Goal: Task Accomplishment & Management: Use online tool/utility

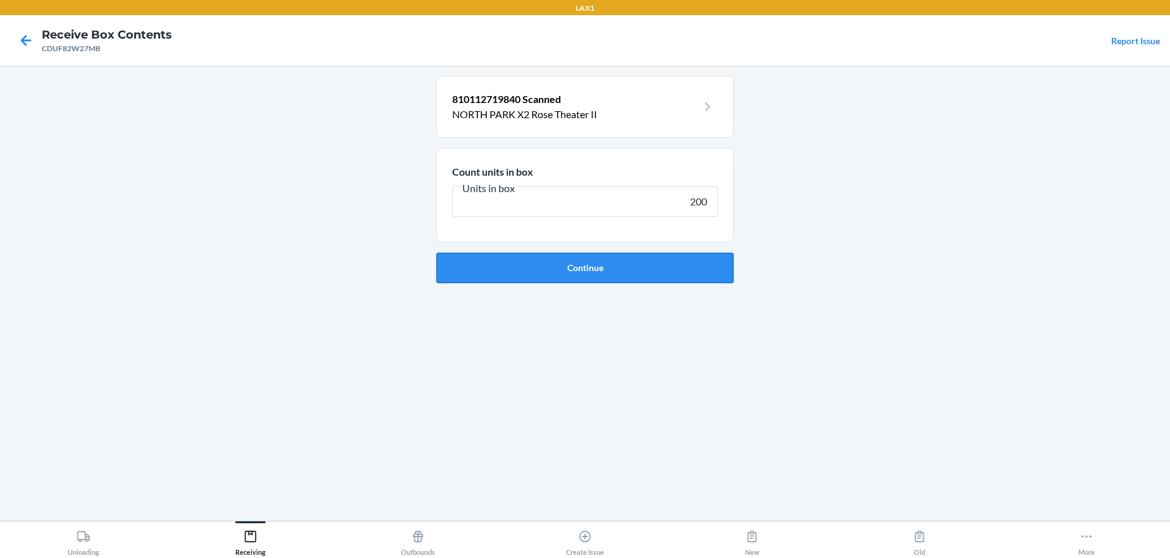
type input "200"
click at [619, 269] on button "Continue" at bounding box center [584, 268] width 297 height 30
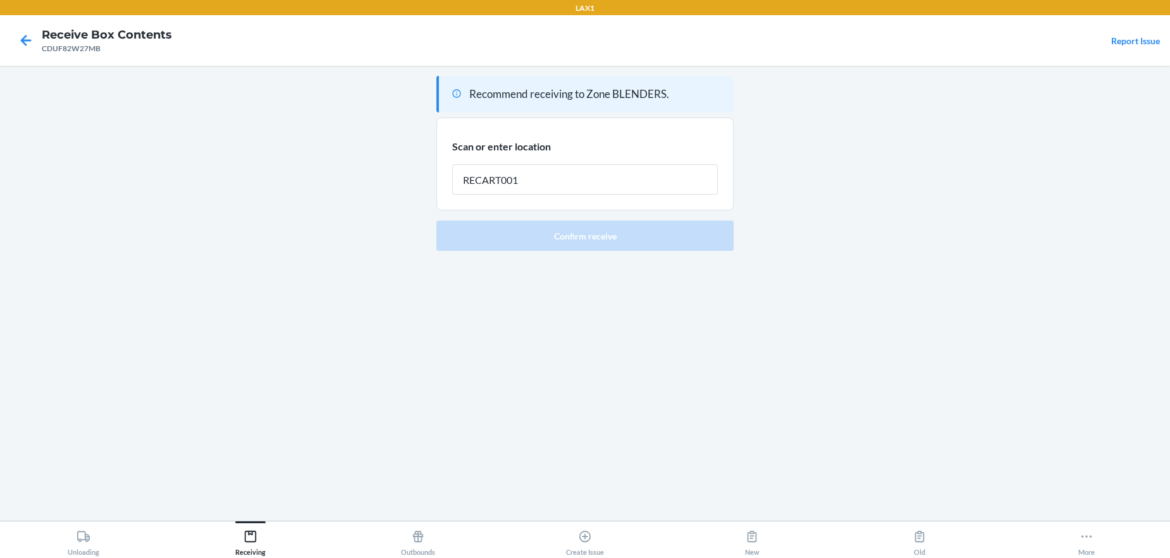
type input "RECART001"
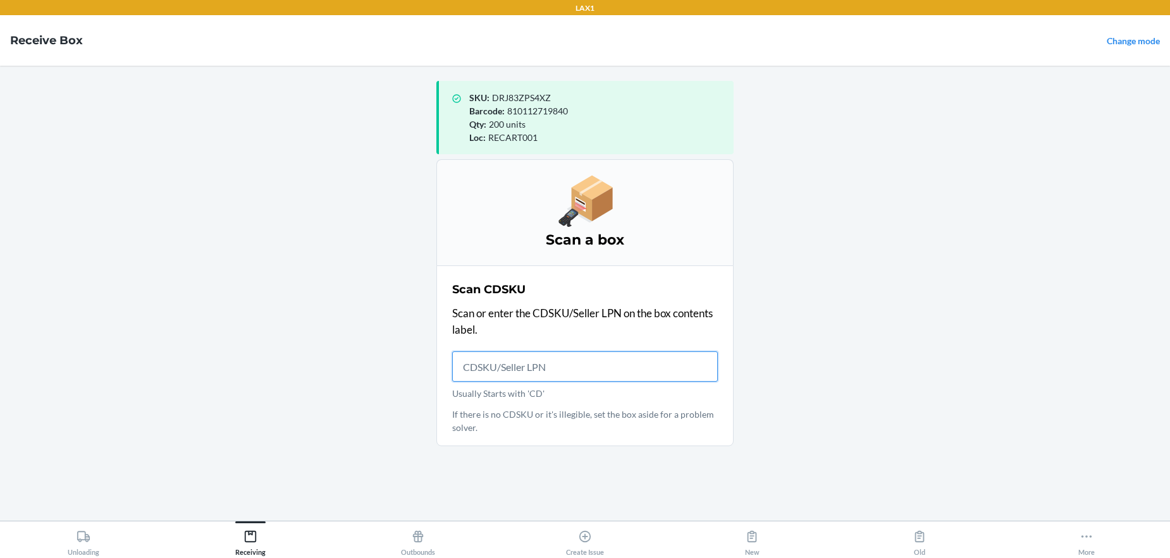
click at [589, 373] on input "Usually Starts with 'CD'" at bounding box center [585, 367] width 266 height 30
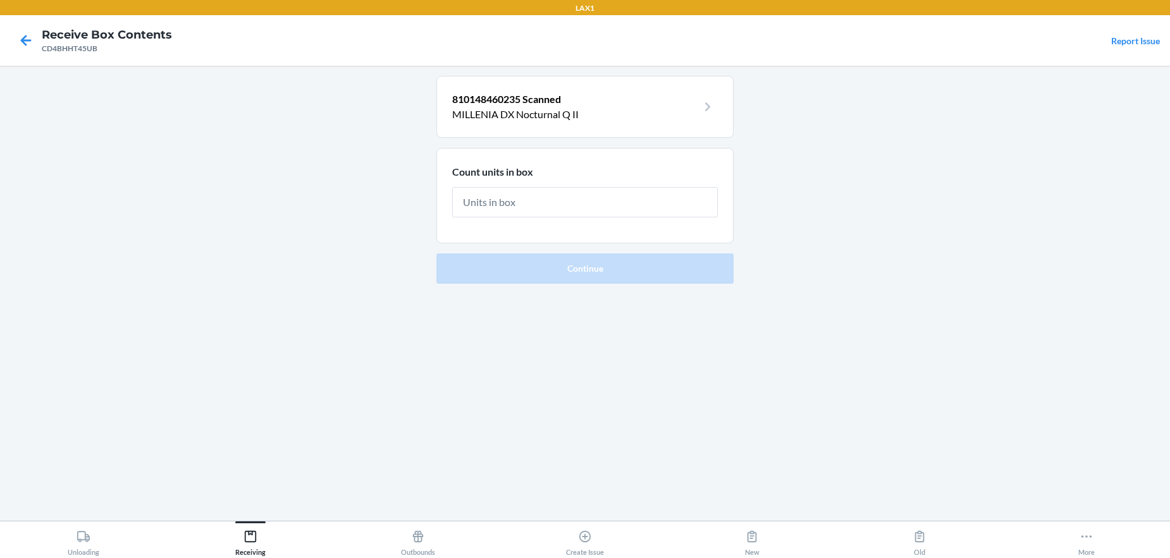
click at [538, 209] on input "text" at bounding box center [585, 202] width 266 height 30
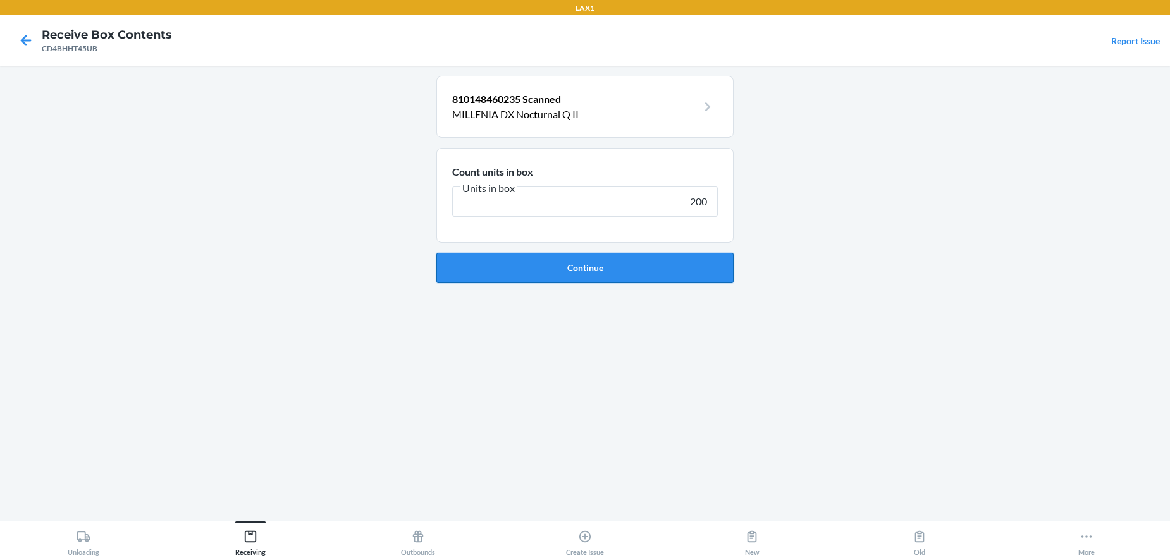
type input "200"
click at [579, 271] on button "Continue" at bounding box center [584, 268] width 297 height 30
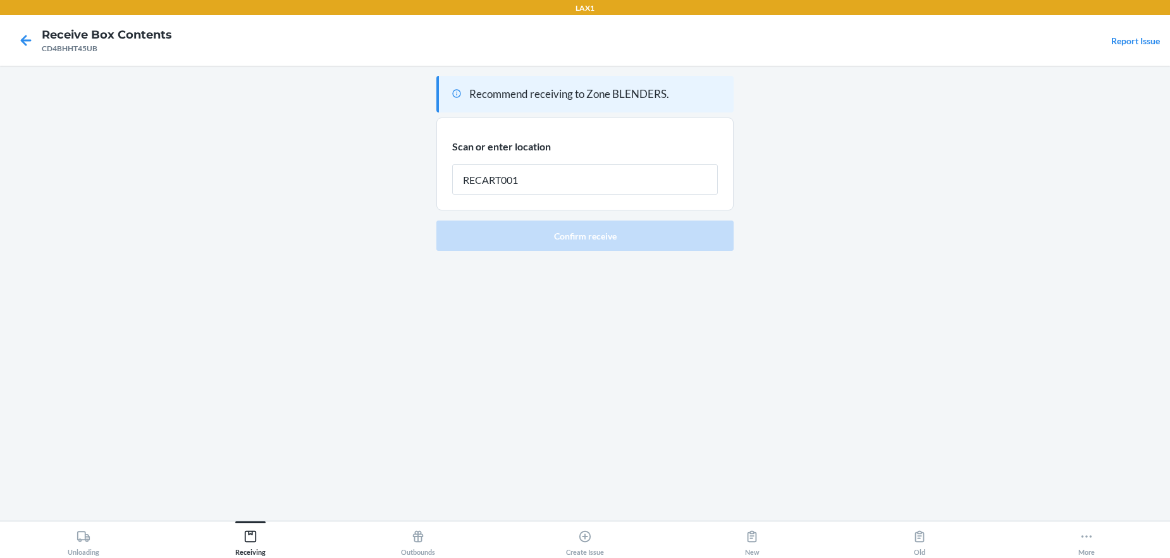
type input "RECART001"
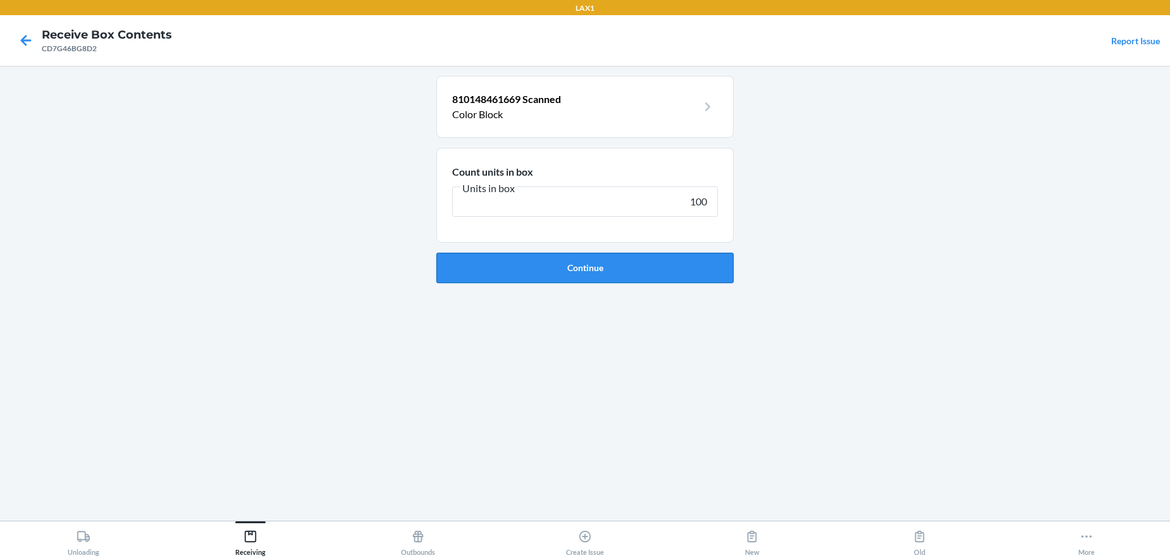
type input "100"
click at [615, 274] on button "Continue" at bounding box center [584, 268] width 297 height 30
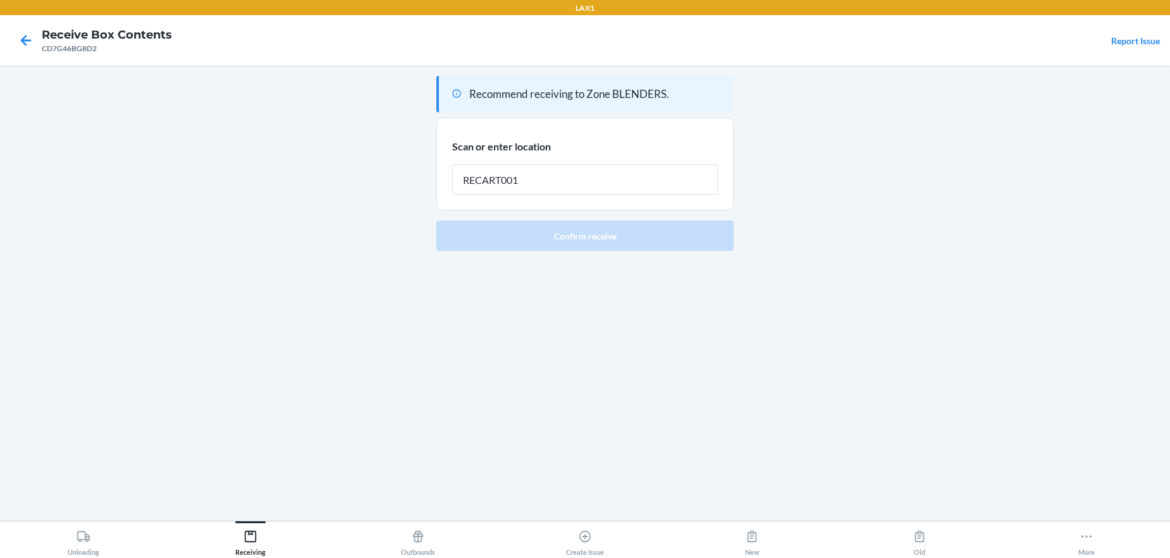
type input "RECART001"
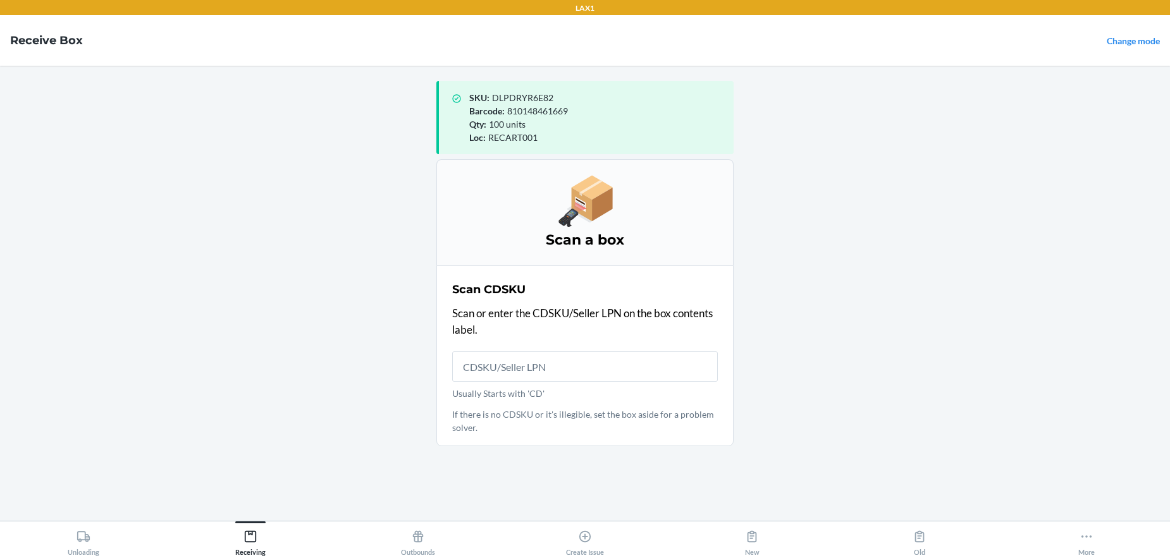
drag, startPoint x: 328, startPoint y: 200, endPoint x: 385, endPoint y: 226, distance: 62.0
click at [361, 213] on main "SKU : DLPDRYR6E82 Barcode : 810148461669 Qty : 100 units Loc : RECART001 Scan a…" at bounding box center [585, 293] width 1170 height 455
click at [1084, 538] on icon at bounding box center [1087, 537] width 14 height 14
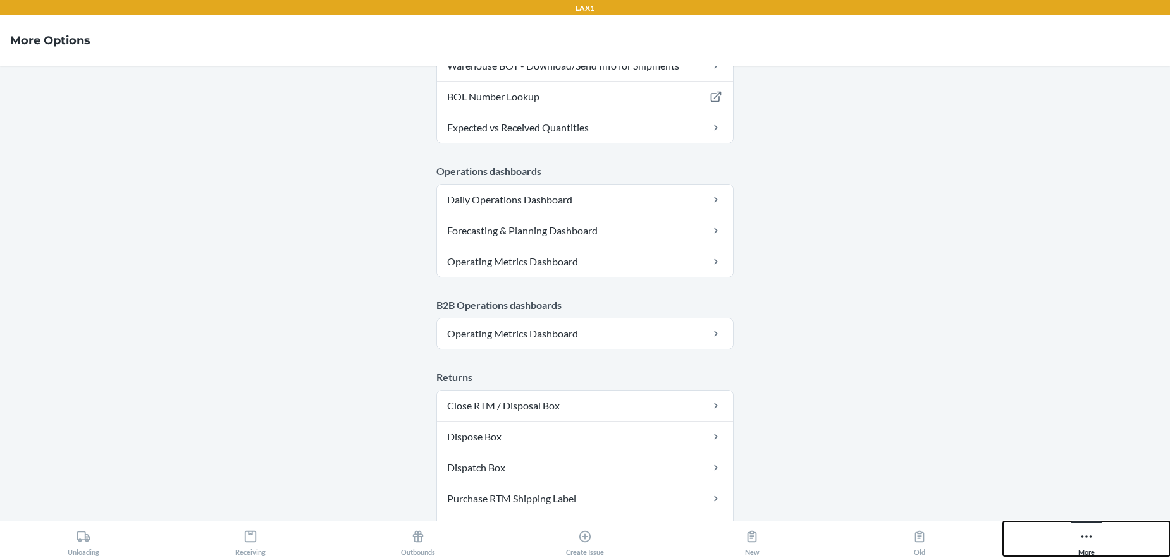
scroll to position [657, 0]
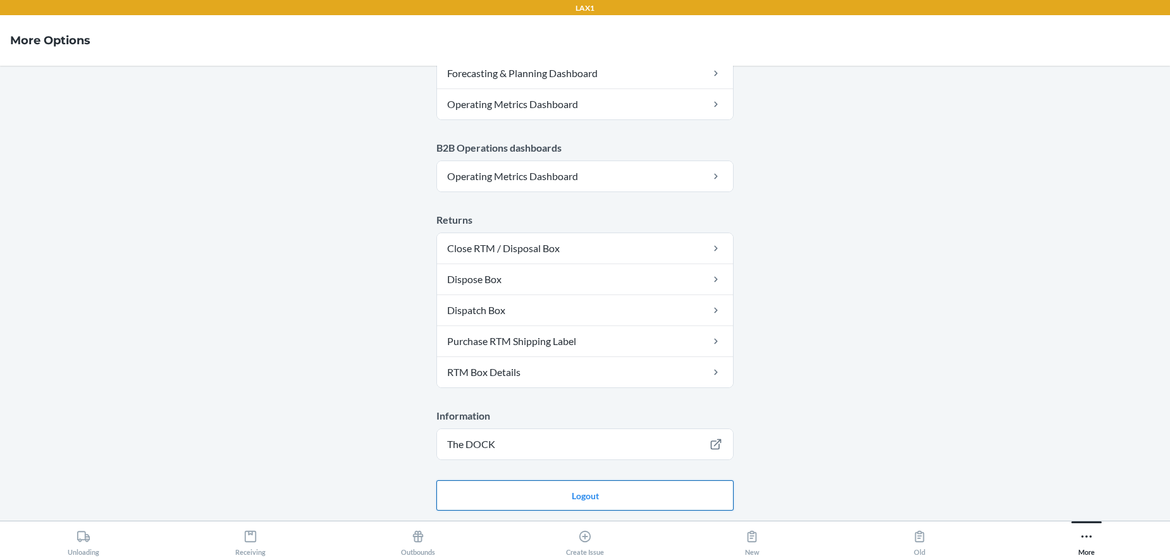
click at [639, 493] on button "Logout" at bounding box center [584, 496] width 297 height 30
